Goal: Task Accomplishment & Management: Complete application form

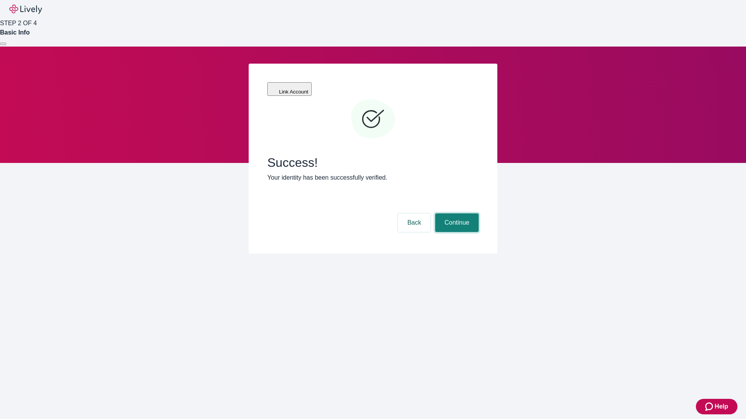
click at [455, 214] on button "Continue" at bounding box center [456, 223] width 43 height 19
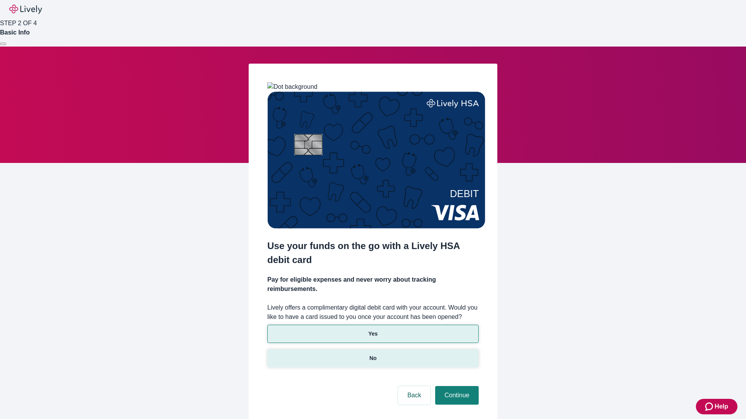
click at [372, 355] on p "No" at bounding box center [372, 359] width 7 height 8
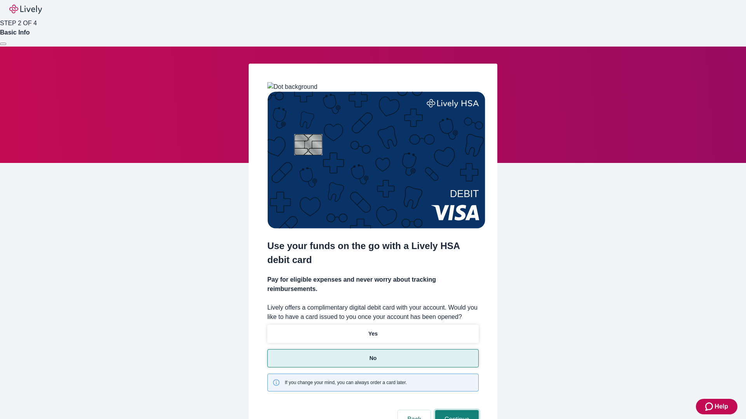
click at [455, 410] on button "Continue" at bounding box center [456, 419] width 43 height 19
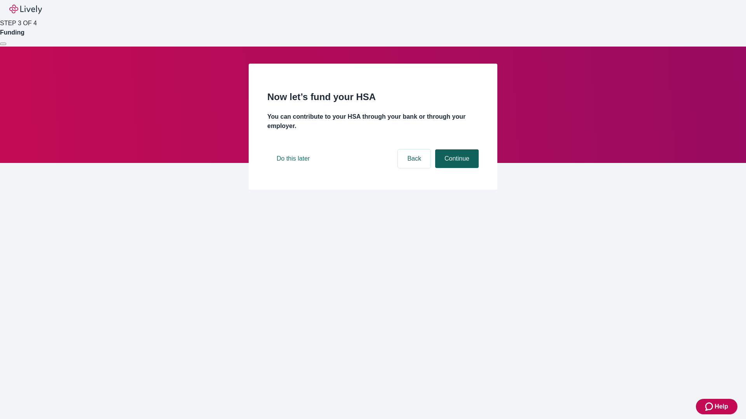
click at [455, 168] on button "Continue" at bounding box center [456, 159] width 43 height 19
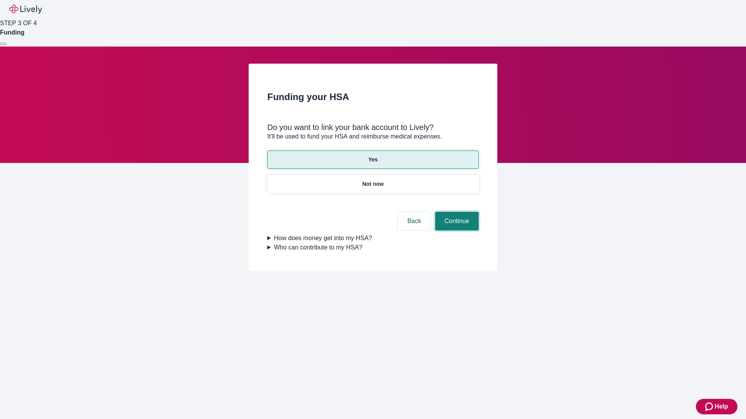
click at [455, 212] on button "Continue" at bounding box center [456, 221] width 43 height 19
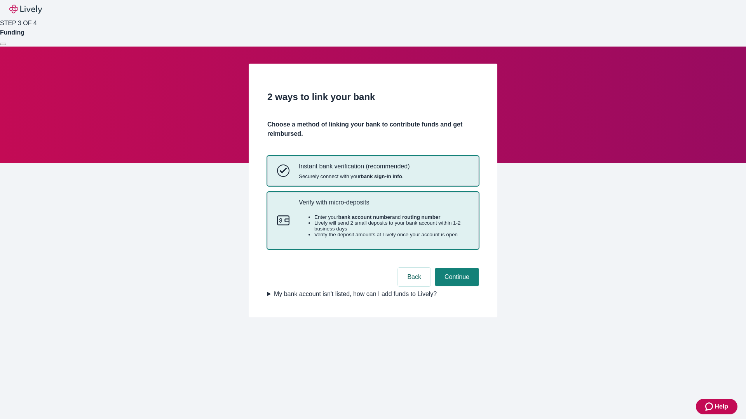
click at [383, 206] on p "Verify with micro-deposits" at bounding box center [384, 202] width 170 height 7
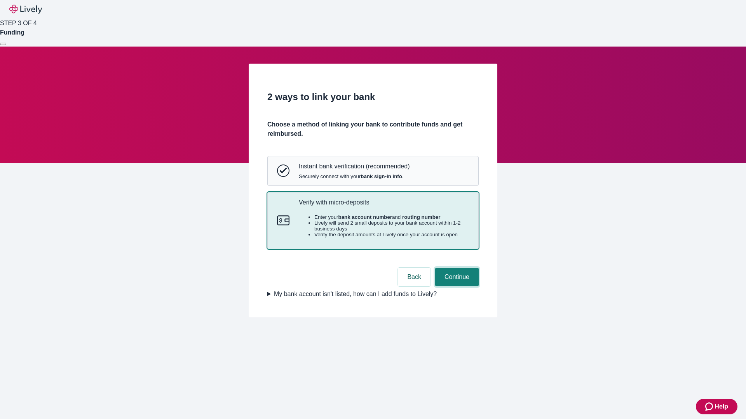
click at [455, 287] on button "Continue" at bounding box center [456, 277] width 43 height 19
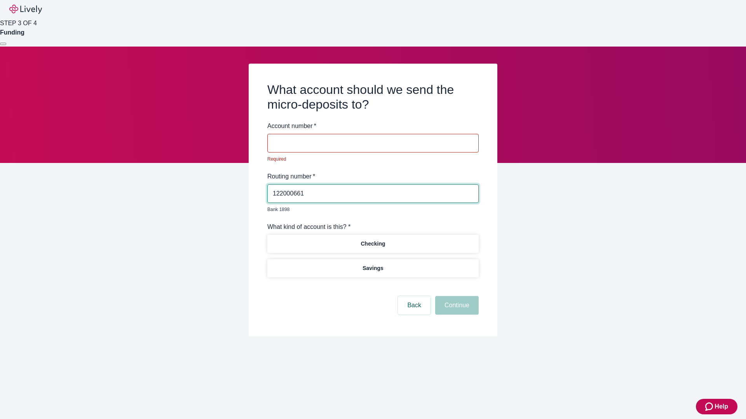
type input "122000661"
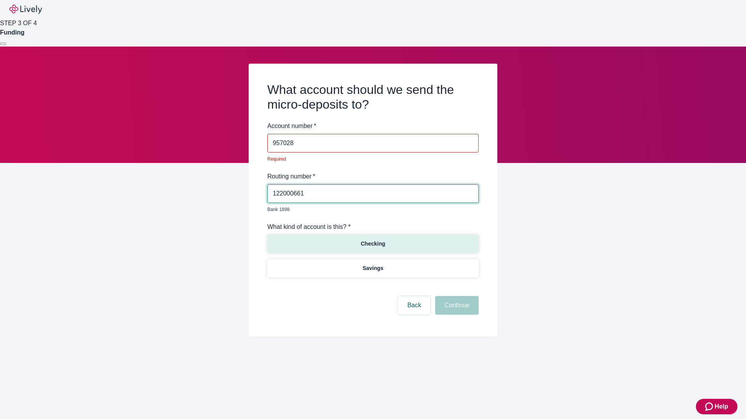
type input "957028"
click at [372, 240] on p "Checking" at bounding box center [372, 244] width 24 height 8
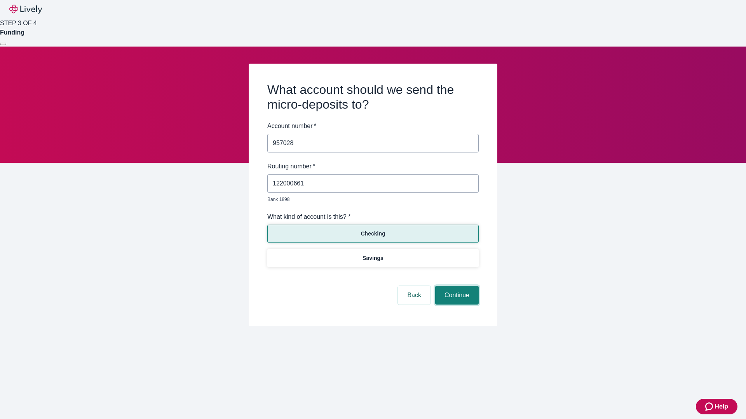
click at [455, 287] on button "Continue" at bounding box center [456, 295] width 43 height 19
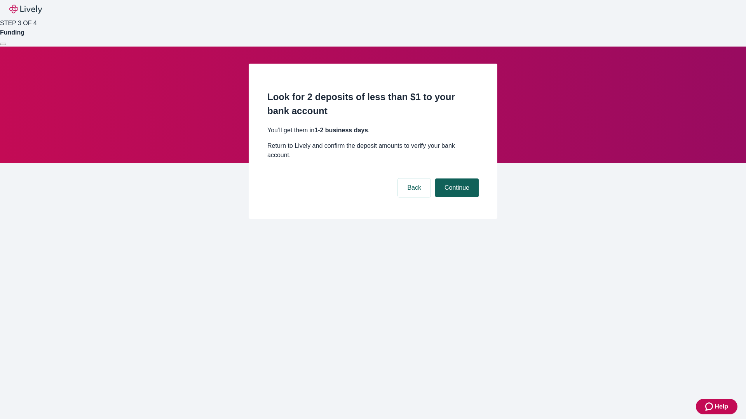
click at [455, 179] on button "Continue" at bounding box center [456, 188] width 43 height 19
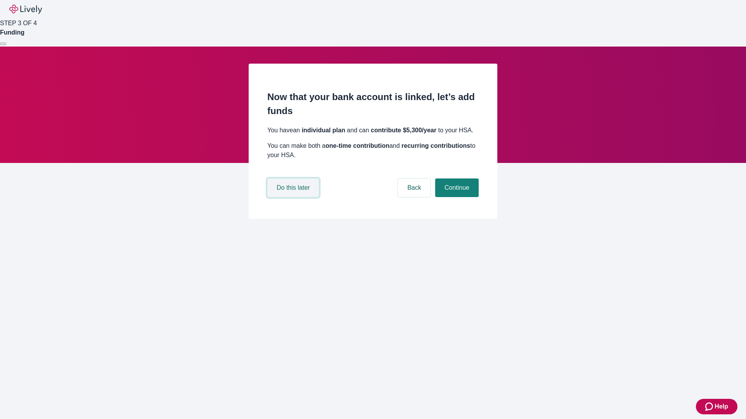
click at [294, 197] on button "Do this later" at bounding box center [293, 188] width 52 height 19
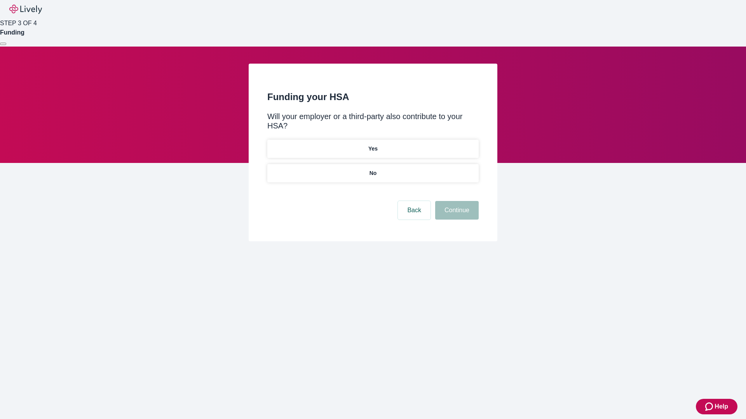
click at [372, 169] on p "No" at bounding box center [372, 173] width 7 height 8
click at [455, 201] on button "Continue" at bounding box center [456, 210] width 43 height 19
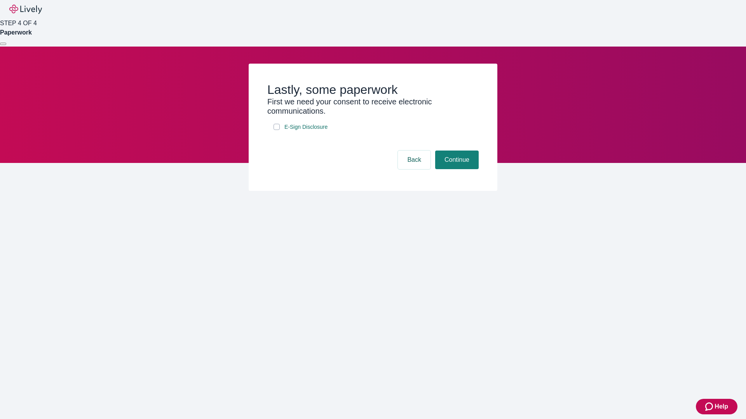
click at [276, 130] on input "E-Sign Disclosure" at bounding box center [276, 127] width 6 height 6
checkbox input "true"
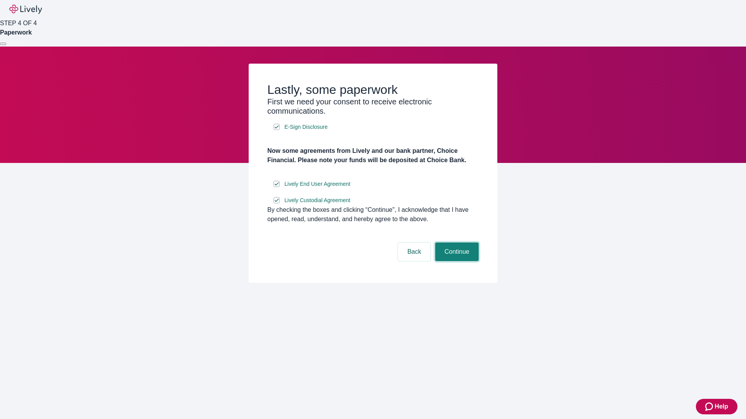
click at [455, 261] on button "Continue" at bounding box center [456, 252] width 43 height 19
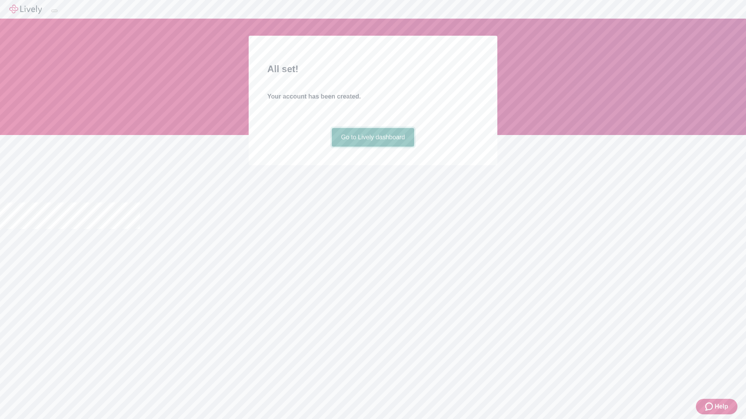
click at [372, 147] on link "Go to Lively dashboard" at bounding box center [373, 137] width 83 height 19
